Goal: Task Accomplishment & Management: Use online tool/utility

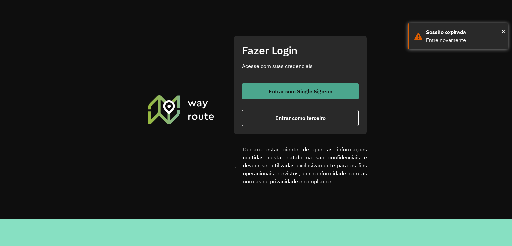
click at [302, 93] on span "Entrar com Single Sign-on" at bounding box center [301, 91] width 64 height 5
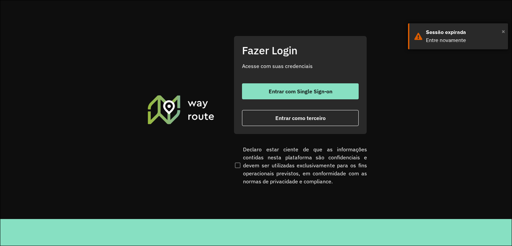
click at [502, 32] on span "×" at bounding box center [502, 31] width 3 height 10
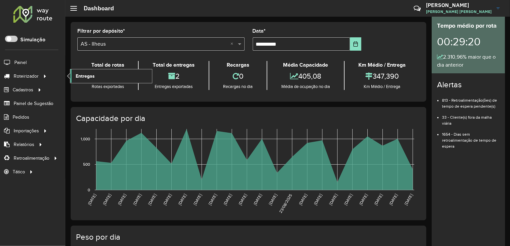
click at [107, 75] on link "Entregas" at bounding box center [111, 75] width 82 height 13
click at [114, 74] on link "Entregas" at bounding box center [111, 75] width 82 height 13
click at [314, 53] on formly-field "**********" at bounding box center [307, 42] width 117 height 27
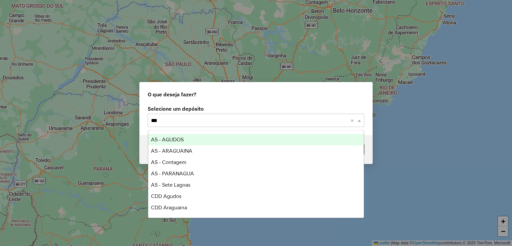
type input "****"
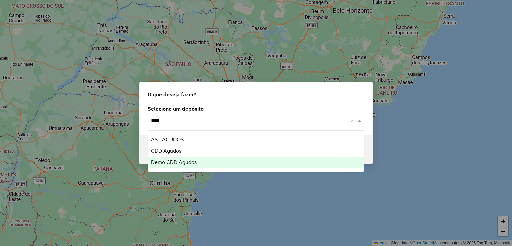
click at [183, 161] on span "Demo CDD Agudos" at bounding box center [174, 162] width 46 height 6
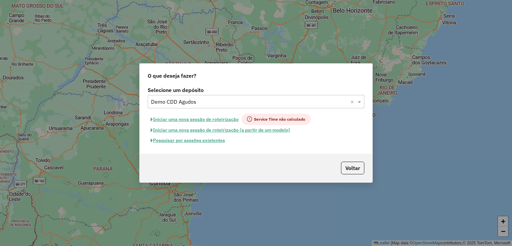
click at [219, 142] on button "Pesquisar por sessões existentes" at bounding box center [188, 140] width 80 height 10
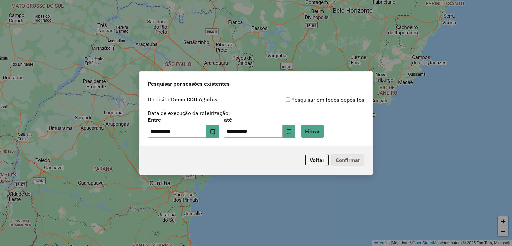
click at [333, 133] on div "**********" at bounding box center [256, 127] width 217 height 21
click at [324, 132] on button "Filtrar" at bounding box center [312, 131] width 24 height 13
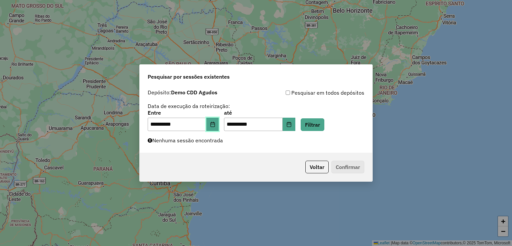
click at [219, 129] on button "Choose Date" at bounding box center [212, 124] width 13 height 13
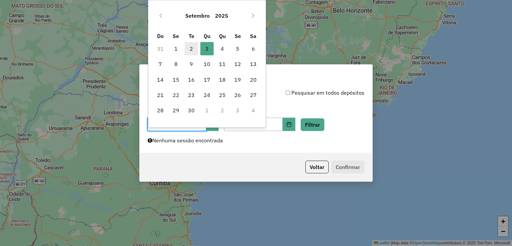
click at [193, 47] on span "2" at bounding box center [191, 48] width 13 height 13
type input "**********"
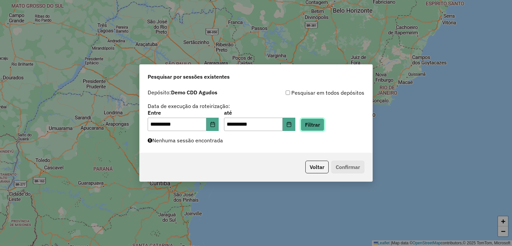
click at [322, 129] on button "Filtrar" at bounding box center [312, 124] width 24 height 13
click at [291, 125] on icon "Choose Date" at bounding box center [288, 124] width 5 height 5
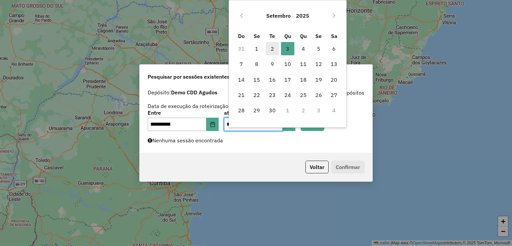
click at [274, 48] on span "2" at bounding box center [272, 48] width 13 height 13
type input "**********"
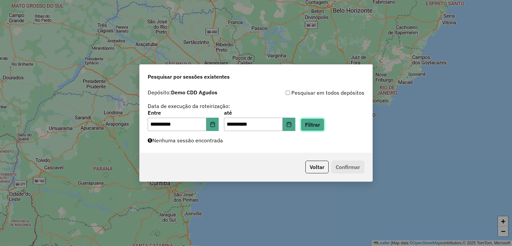
click at [320, 122] on button "Filtrar" at bounding box center [312, 124] width 24 height 13
click at [188, 145] on div "**********" at bounding box center [256, 119] width 233 height 67
click at [226, 127] on div "**********" at bounding box center [256, 120] width 217 height 21
click at [215, 126] on icon "Choose Date" at bounding box center [212, 124] width 4 height 5
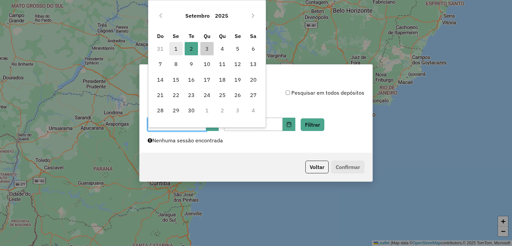
click at [178, 48] on span "1" at bounding box center [175, 48] width 13 height 13
type input "**********"
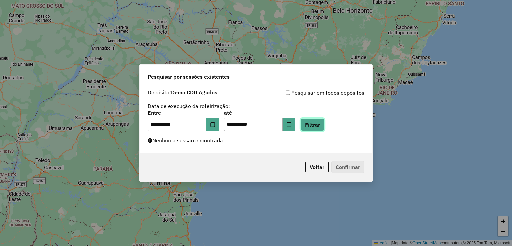
click at [323, 123] on button "Filtrar" at bounding box center [312, 124] width 24 height 13
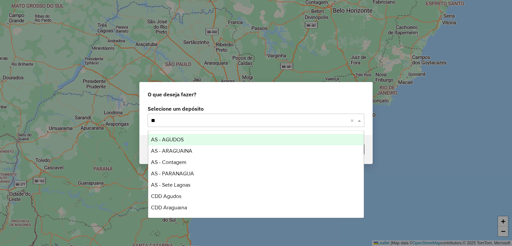
type input "***"
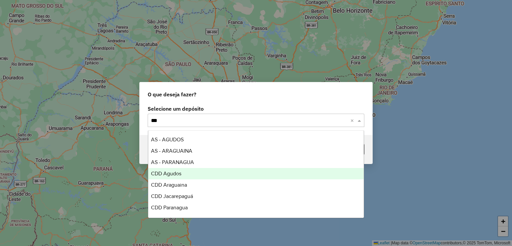
click at [192, 175] on div "CDD Agudos" at bounding box center [256, 173] width 216 height 11
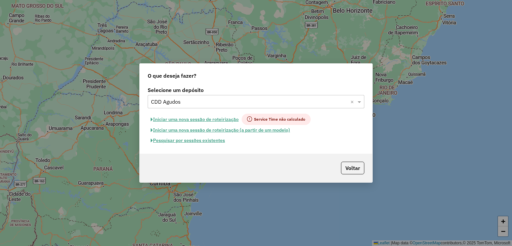
click at [205, 139] on button "Pesquisar por sessões existentes" at bounding box center [188, 140] width 80 height 10
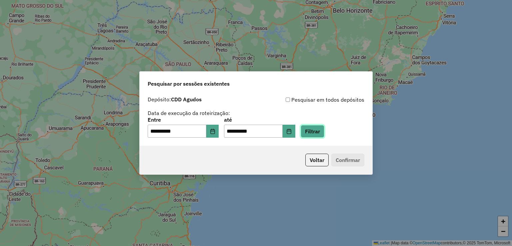
click at [316, 135] on button "Filtrar" at bounding box center [312, 131] width 24 height 13
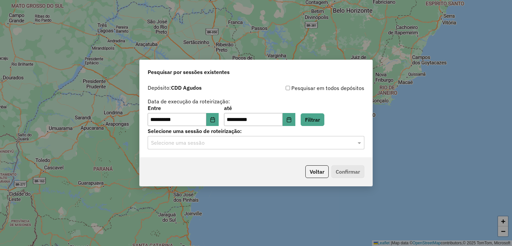
click at [227, 145] on input "text" at bounding box center [249, 143] width 197 height 8
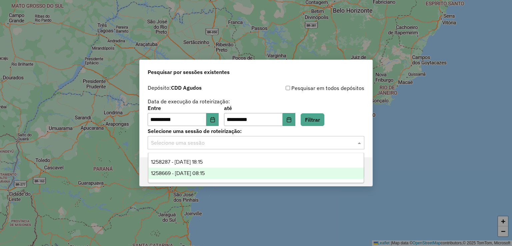
click at [205, 173] on span "1258669 - 03/09/2025 08:15" at bounding box center [178, 173] width 54 height 6
click at [226, 139] on input "text" at bounding box center [249, 143] width 197 height 8
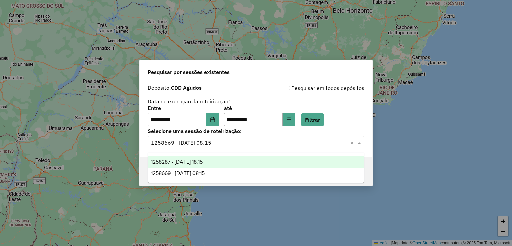
click at [199, 162] on span "1258287 - 03/09/2025 18:15" at bounding box center [177, 162] width 52 height 6
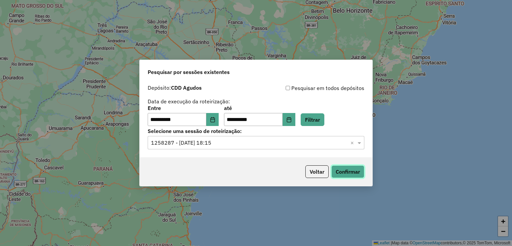
click at [347, 172] on button "Confirmar" at bounding box center [347, 171] width 33 height 13
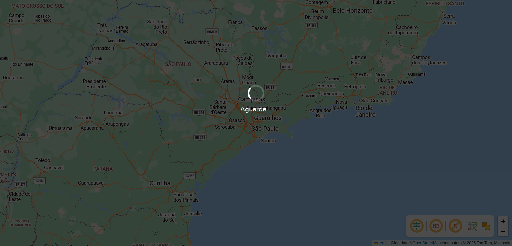
click at [297, 138] on div "+ − Leaflet | Map data © OpenStreetMap contributors,© 2025 TomTom, Microsoft" at bounding box center [256, 123] width 512 height 246
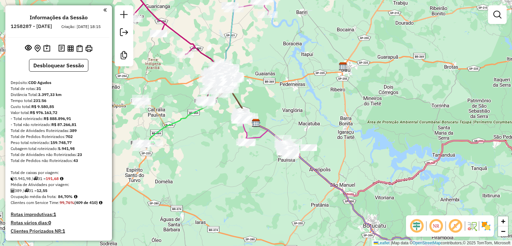
drag, startPoint x: 419, startPoint y: 229, endPoint x: 437, endPoint y: 228, distance: 18.0
click at [419, 228] on em at bounding box center [416, 226] width 16 height 16
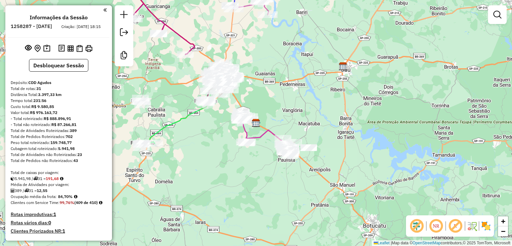
click at [453, 227] on em at bounding box center [455, 226] width 16 height 16
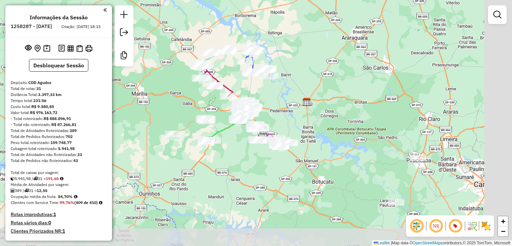
drag, startPoint x: 383, startPoint y: 134, endPoint x: 366, endPoint y: 124, distance: 19.9
click at [366, 124] on div "Janela de atendimento Grade de atendimento Capacidade Transportadoras Veículos …" at bounding box center [256, 123] width 512 height 246
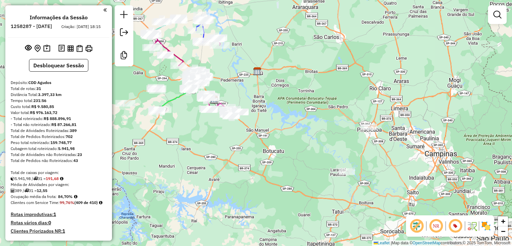
drag, startPoint x: 375, startPoint y: 132, endPoint x: 337, endPoint y: 108, distance: 44.9
click at [337, 108] on div "Janela de atendimento Grade de atendimento Capacidade Transportadoras Veículos …" at bounding box center [256, 123] width 512 height 246
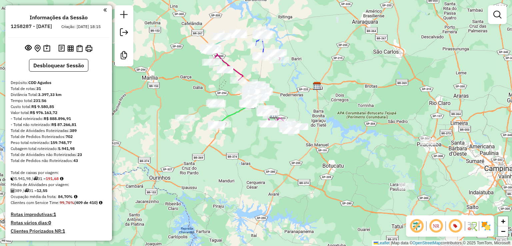
drag, startPoint x: 336, startPoint y: 122, endPoint x: 374, endPoint y: 130, distance: 38.7
click at [375, 133] on div "Janela de atendimento Grade de atendimento Capacidade Transportadoras Veículos …" at bounding box center [256, 123] width 512 height 246
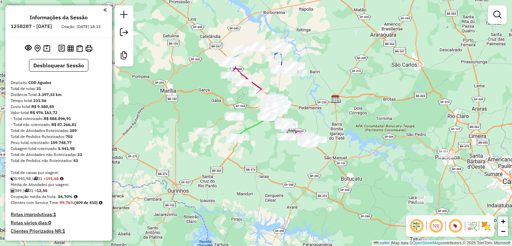
drag, startPoint x: 352, startPoint y: 104, endPoint x: 363, endPoint y: 115, distance: 16.0
click at [363, 115] on div "Janela de atendimento Grade de atendimento Capacidade Transportadoras Veículos …" at bounding box center [256, 123] width 512 height 246
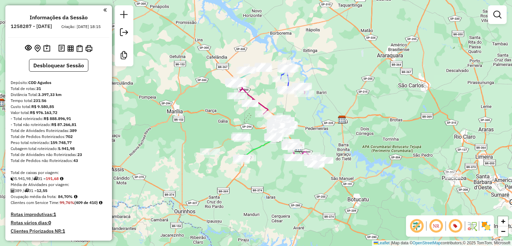
drag, startPoint x: 377, startPoint y: 86, endPoint x: 369, endPoint y: 100, distance: 15.8
click at [372, 96] on div "Janela de atendimento Grade de atendimento Capacidade Transportadoras Veículos …" at bounding box center [256, 123] width 512 height 246
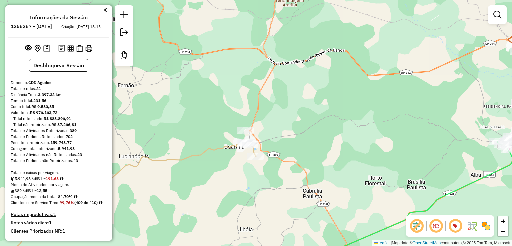
click at [216, 149] on icon at bounding box center [126, 201] width 259 height 117
select select "**********"
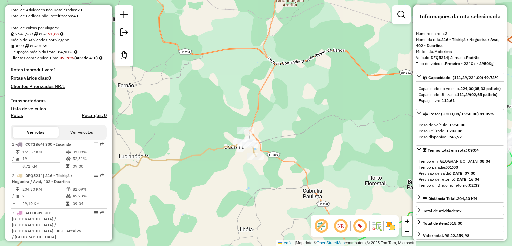
scroll to position [322, 0]
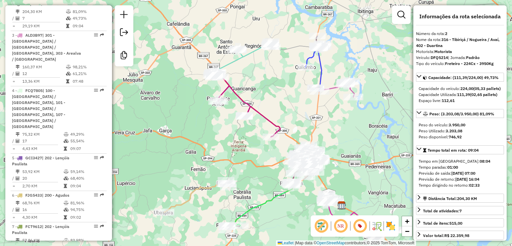
drag, startPoint x: 283, startPoint y: 92, endPoint x: 270, endPoint y: 104, distance: 17.9
click at [270, 104] on div "Janela de atendimento Grade de atendimento Capacidade Transportadoras Veículos …" at bounding box center [256, 123] width 512 height 246
drag, startPoint x: 280, startPoint y: 76, endPoint x: 243, endPoint y: 56, distance: 42.3
click at [280, 76] on div "Janela de atendimento Grade de atendimento Capacidade Transportadoras Veículos …" at bounding box center [256, 123] width 512 height 246
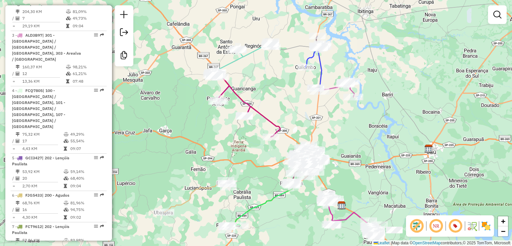
click at [241, 57] on icon at bounding box center [244, 58] width 58 height 32
select select "**********"
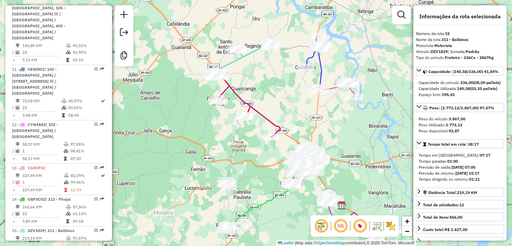
scroll to position [872, 0]
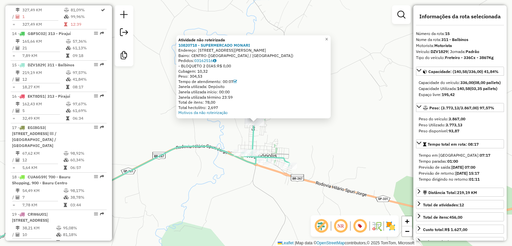
click at [336, 140] on div "Atividade não roteirizada 10820718 - SUPERMERCADO MONARI Endereço: [STREET_ADDR…" at bounding box center [256, 123] width 512 height 246
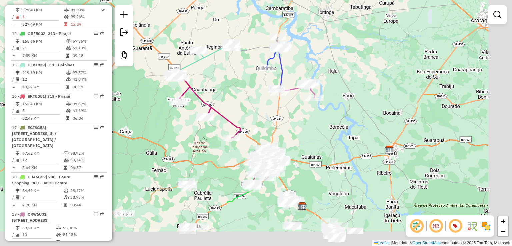
drag, startPoint x: 348, startPoint y: 156, endPoint x: 236, endPoint y: 82, distance: 134.5
click at [236, 82] on div "Janela de atendimento Grade de atendimento Capacidade Transportadoras Veículos …" at bounding box center [256, 123] width 512 height 246
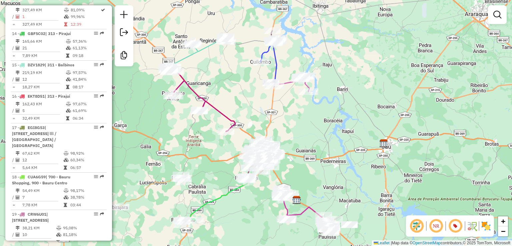
drag, startPoint x: 281, startPoint y: 107, endPoint x: 308, endPoint y: 142, distance: 44.1
click at [306, 141] on div "Janela de atendimento Grade de atendimento Capacidade Transportadoras Veículos …" at bounding box center [256, 123] width 512 height 246
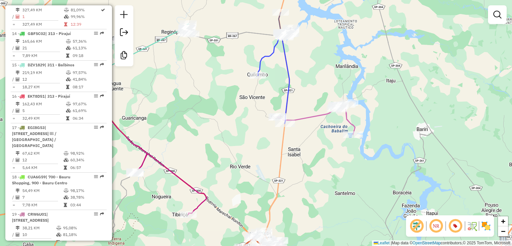
click at [313, 115] on icon at bounding box center [315, 120] width 78 height 30
select select "**********"
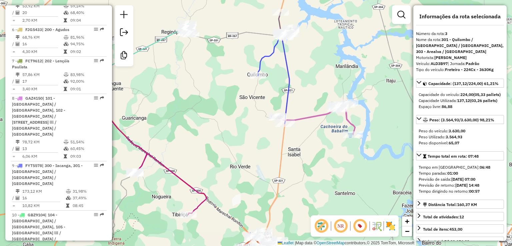
scroll to position [359, 0]
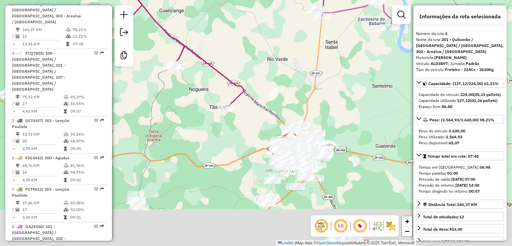
drag, startPoint x: 243, startPoint y: 183, endPoint x: 290, endPoint y: 58, distance: 133.5
click at [290, 58] on div "Janela de atendimento Grade de atendimento Capacidade Transportadoras Veículos …" at bounding box center [256, 123] width 512 height 246
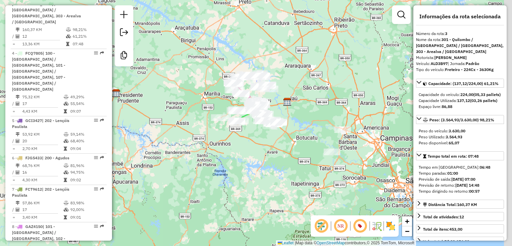
drag, startPoint x: 346, startPoint y: 80, endPoint x: 262, endPoint y: 111, distance: 90.0
click at [329, 83] on div "Janela de atendimento Grade de atendimento Capacidade Transportadoras Veículos …" at bounding box center [256, 123] width 512 height 246
